Goal: Information Seeking & Learning: Find specific fact

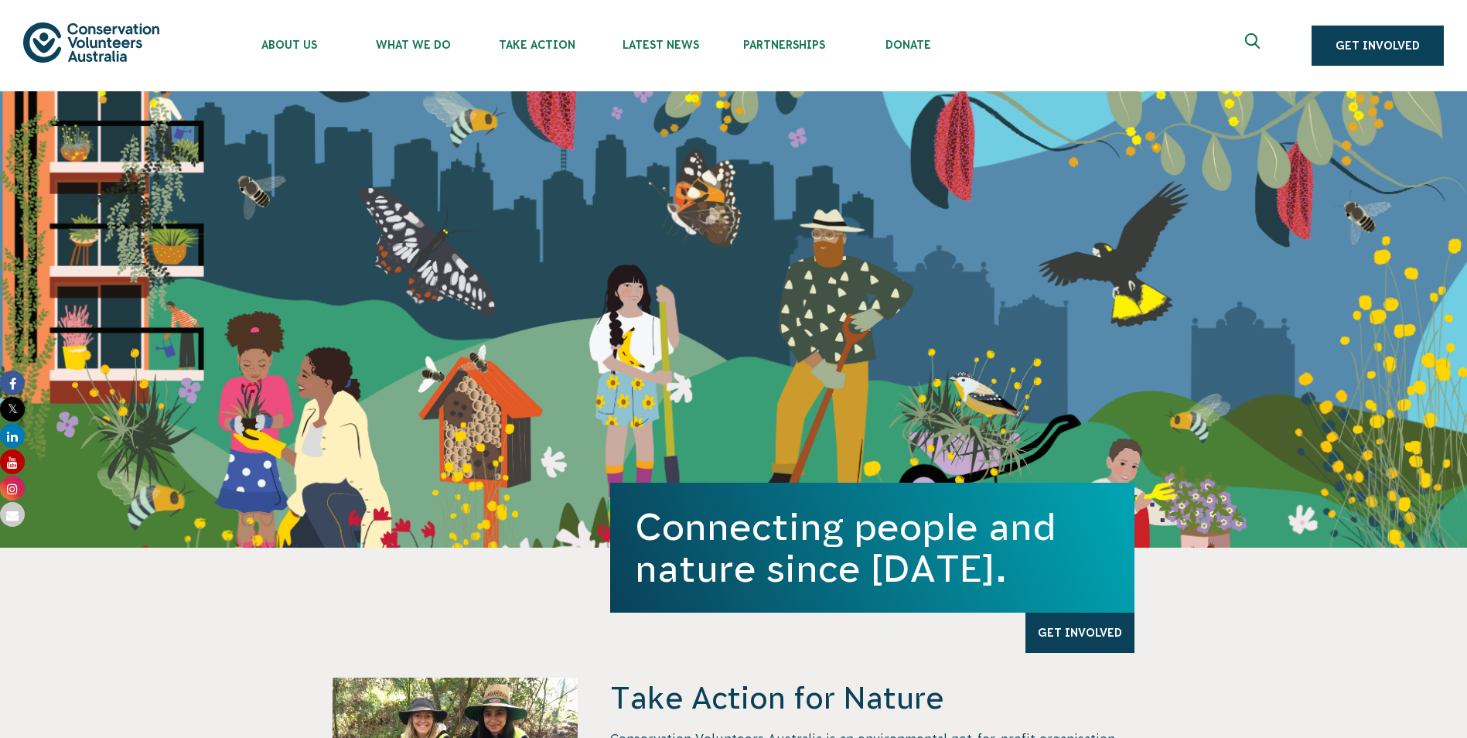
click at [1254, 32] on button at bounding box center [1254, 45] width 37 height 37
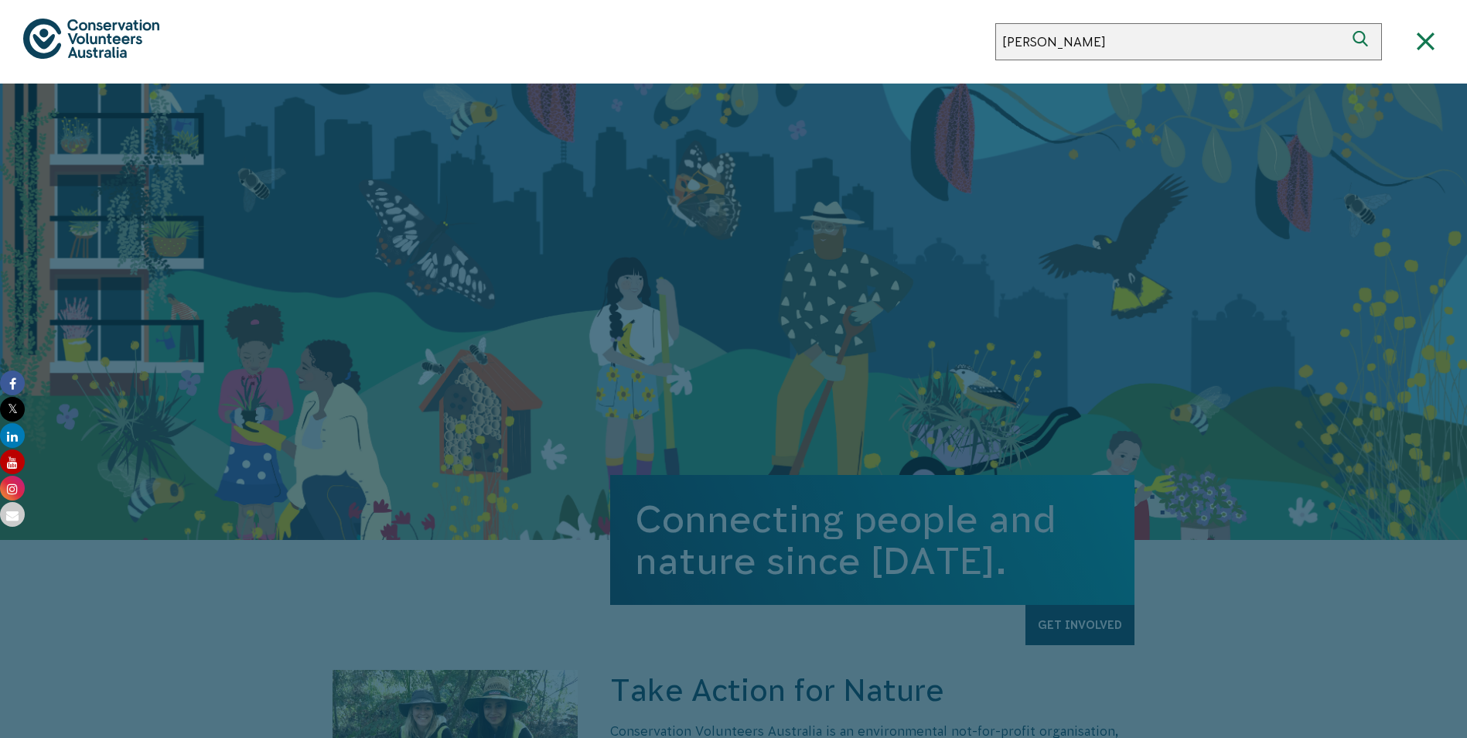
type input "alan"
click at [1345, 23] on button "Search" at bounding box center [1363, 41] width 37 height 37
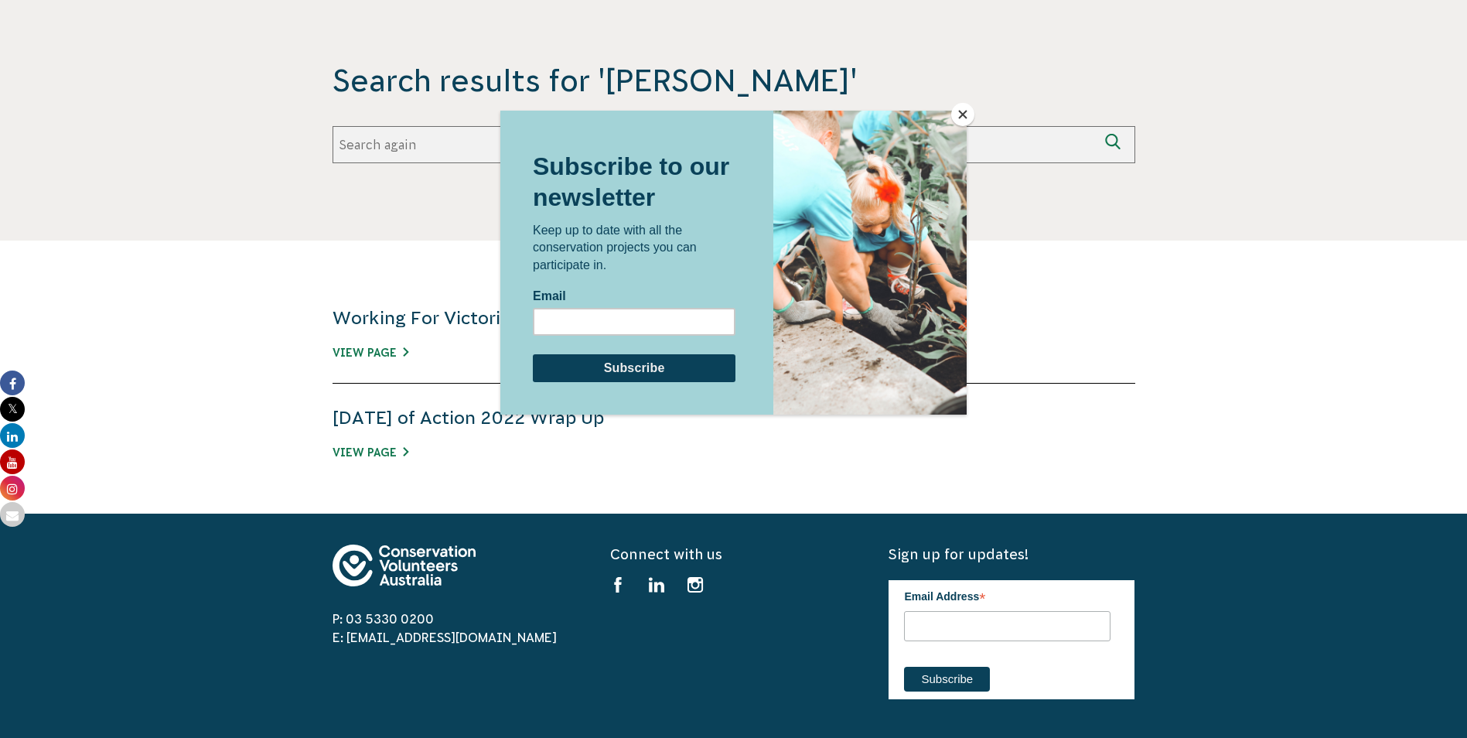
scroll to position [232, 0]
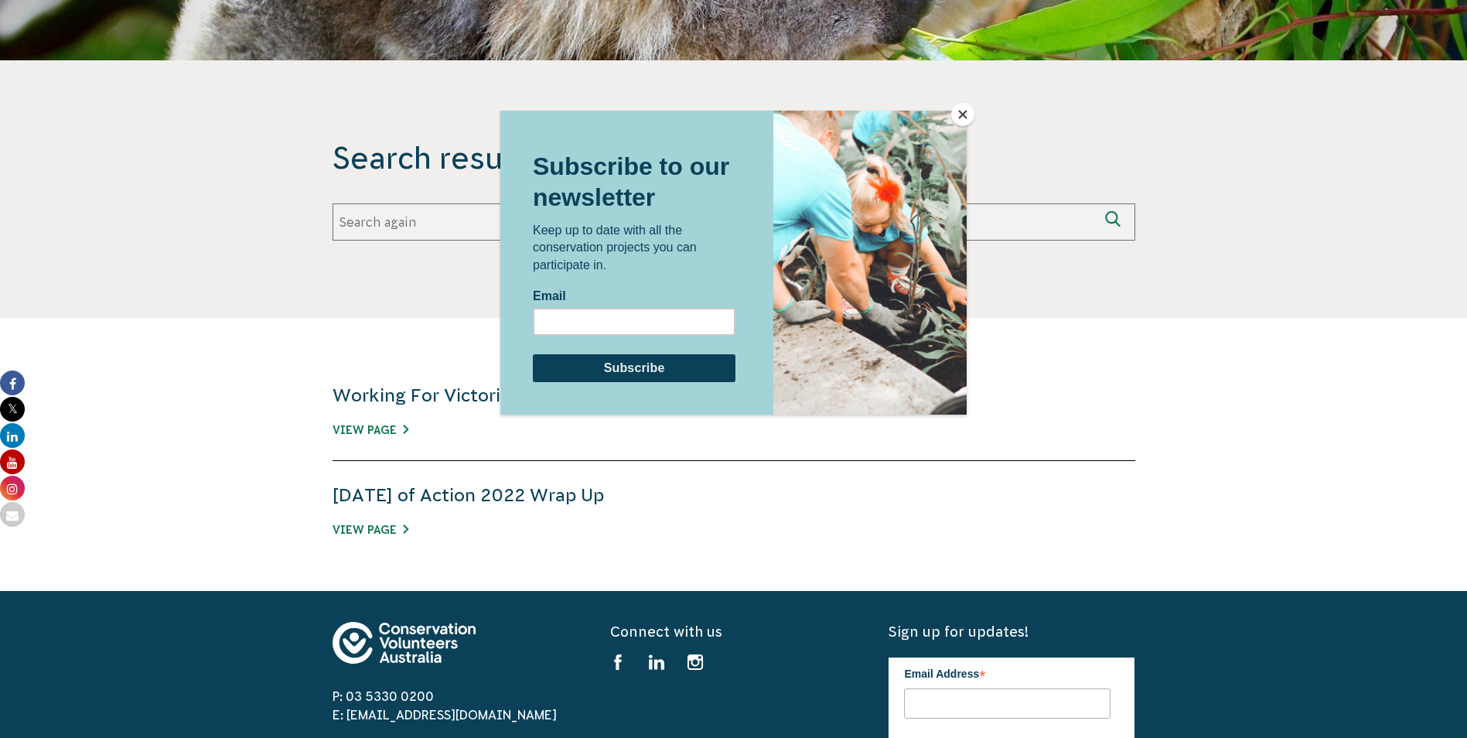
click at [499, 493] on div at bounding box center [733, 369] width 1467 height 738
click at [971, 110] on button "Close" at bounding box center [962, 114] width 23 height 23
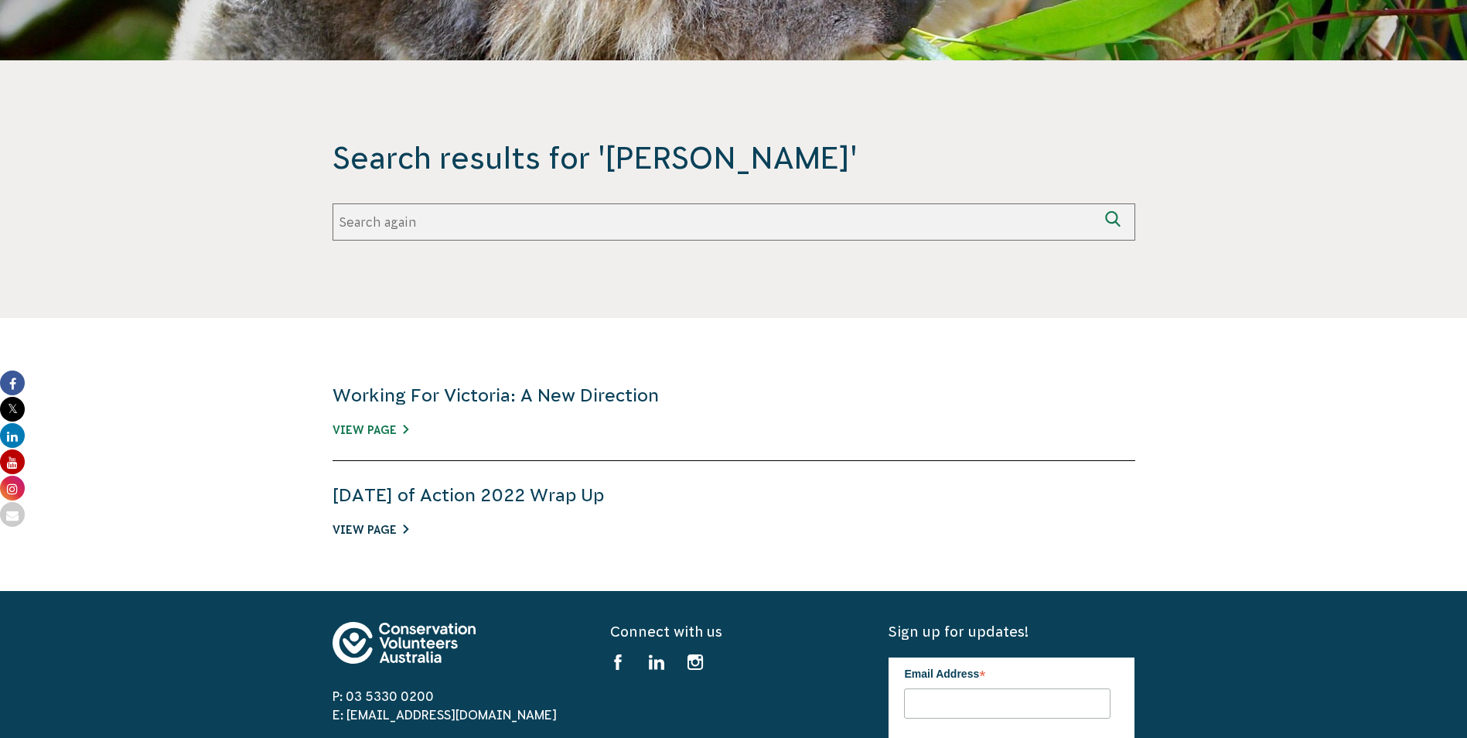
click at [389, 534] on link "View Page" at bounding box center [371, 530] width 76 height 12
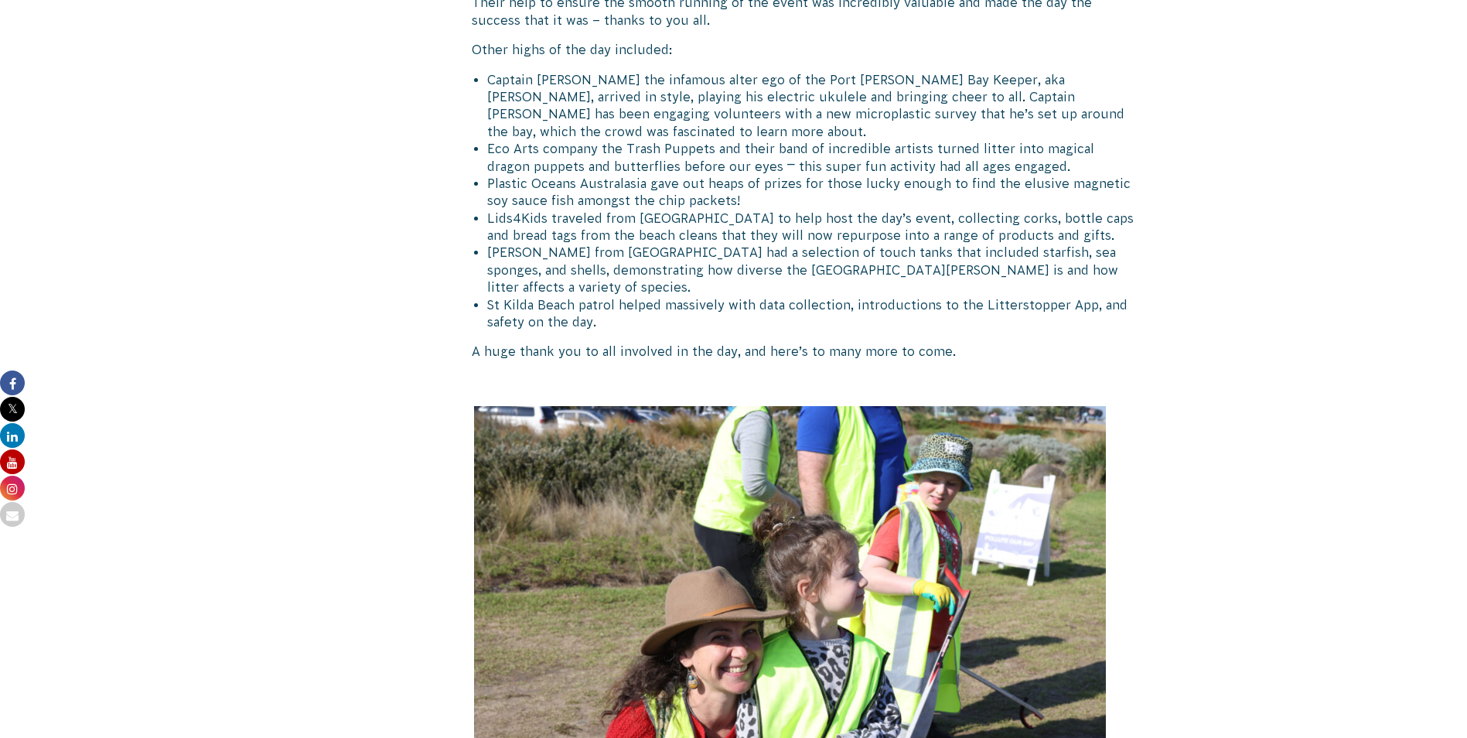
scroll to position [1327, 0]
